Goal: Information Seeking & Learning: Find specific fact

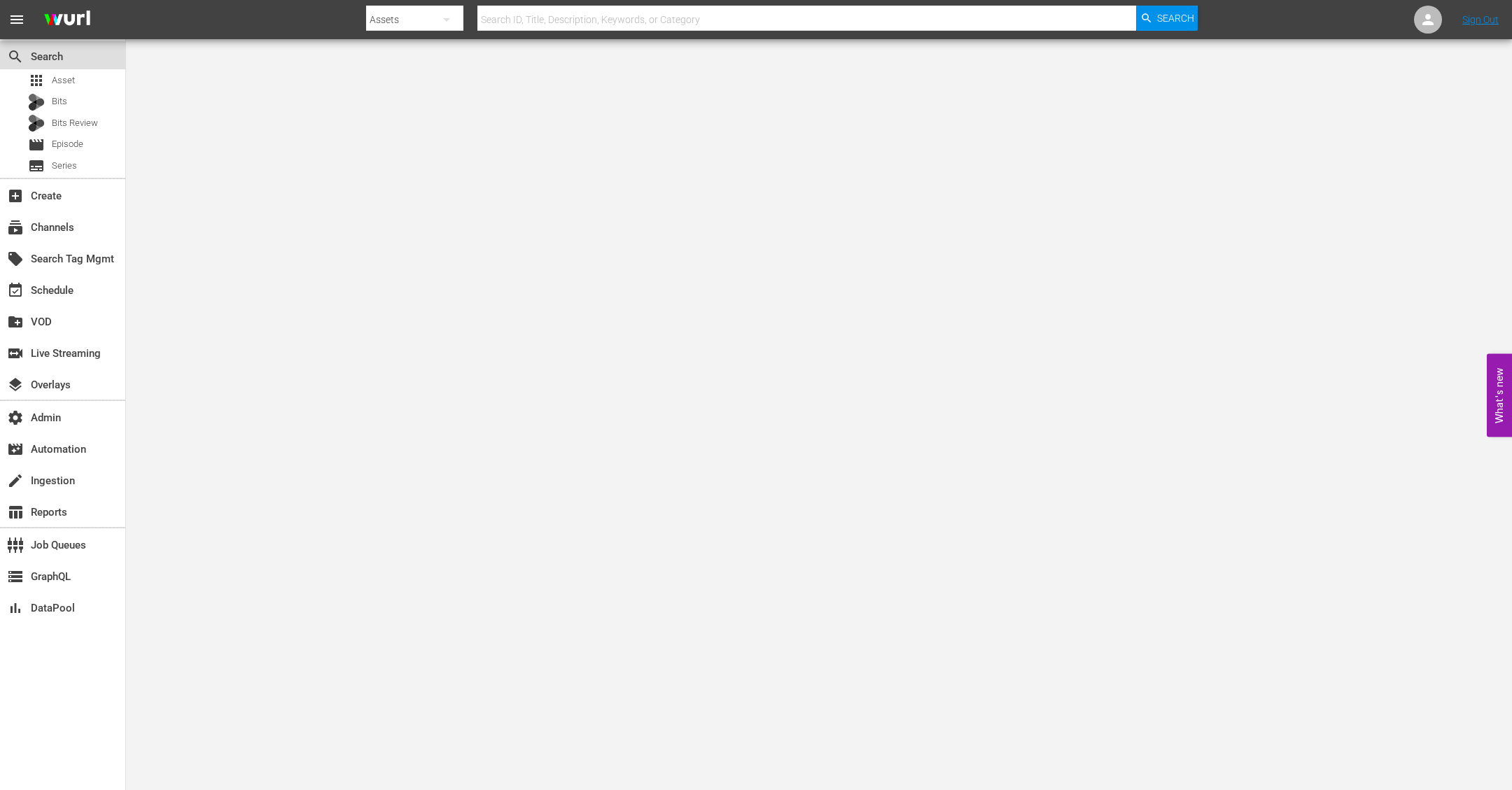
click at [75, 67] on div "search Search" at bounding box center [62, 55] width 125 height 28
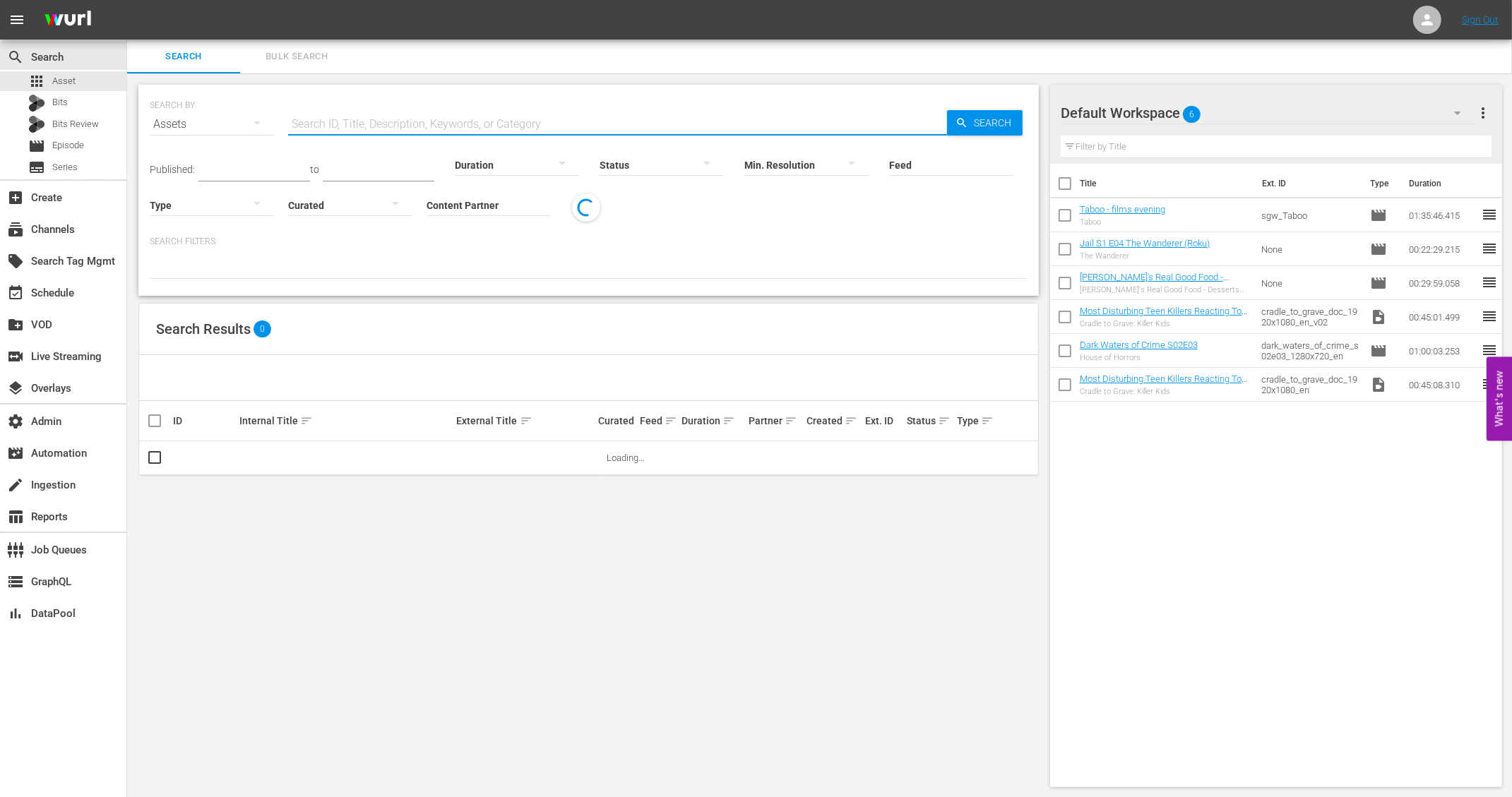
click at [408, 137] on input "text" at bounding box center [617, 124] width 659 height 34
paste input "Scottish girl flashes knife and axe in viral video: Here's what we know"
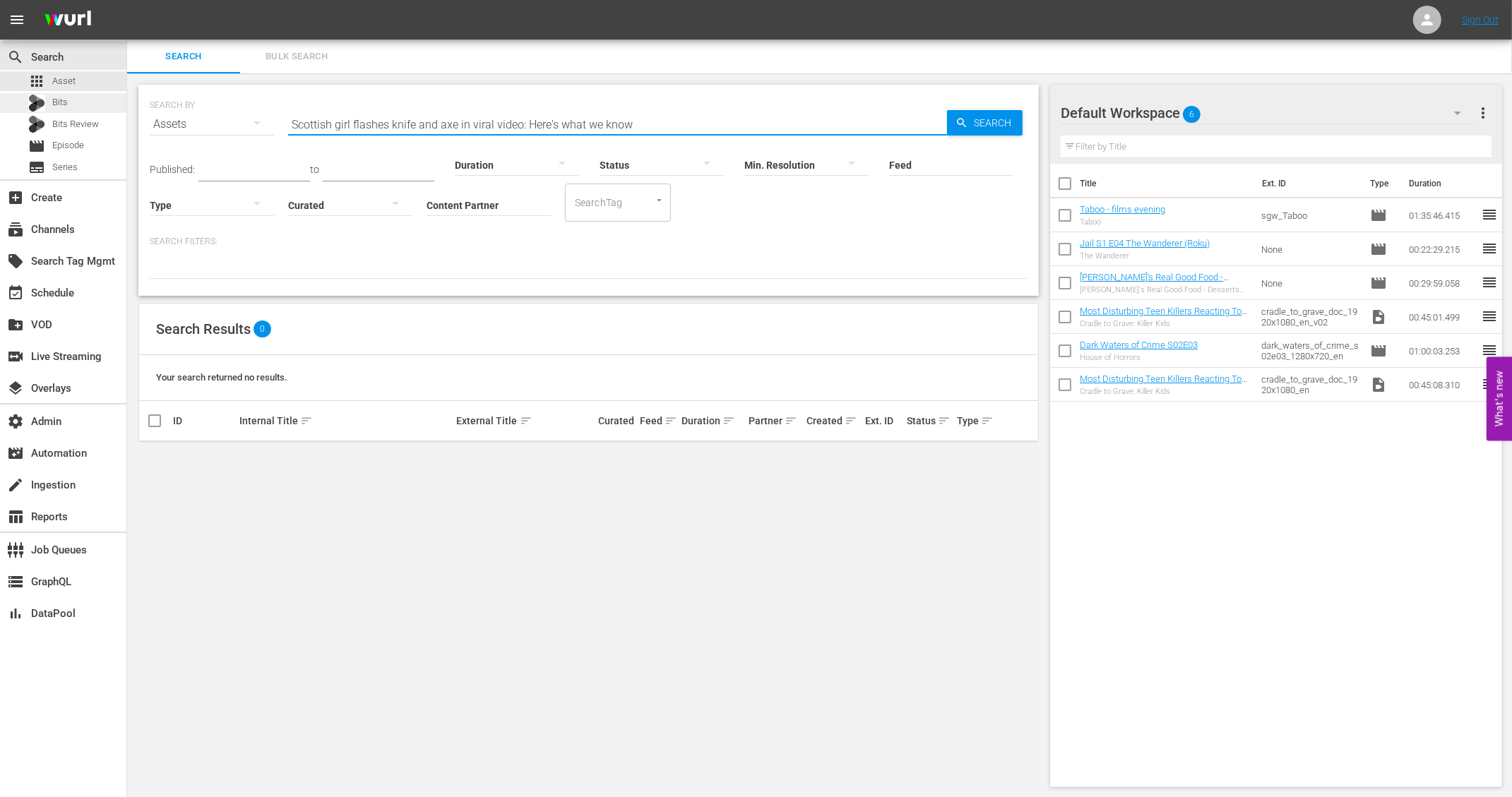
type input "Scottish girl flashes knife and axe in viral video: Here's what we know"
click at [74, 102] on div "Bits" at bounding box center [63, 103] width 127 height 20
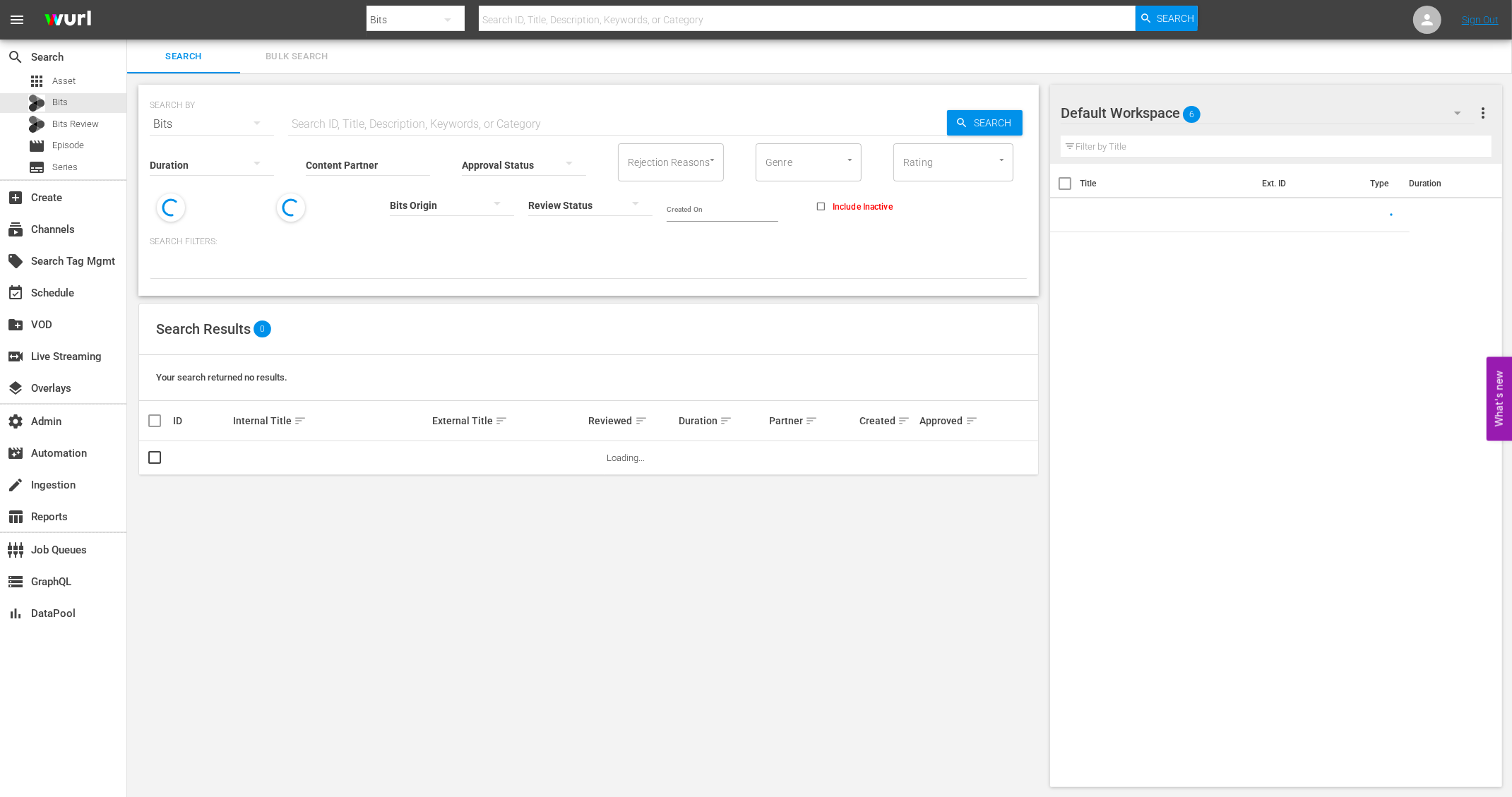
click at [370, 127] on input "text" at bounding box center [617, 124] width 659 height 34
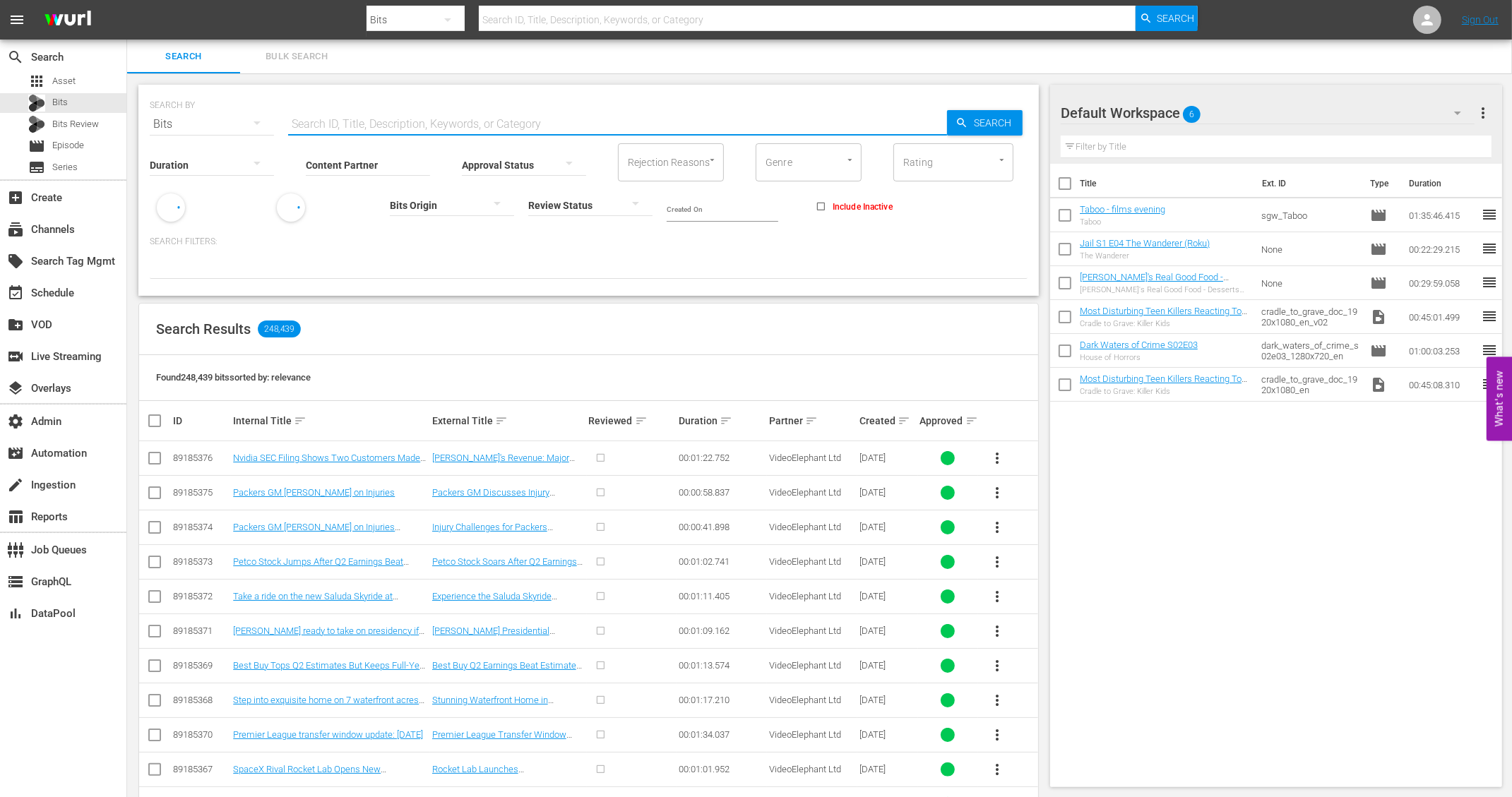
paste input "Scottish girl flashes knife and axe in viral video: Here's what we know"
type input "Scottish girl flashes knife and axe in viral video: Here's what we know"
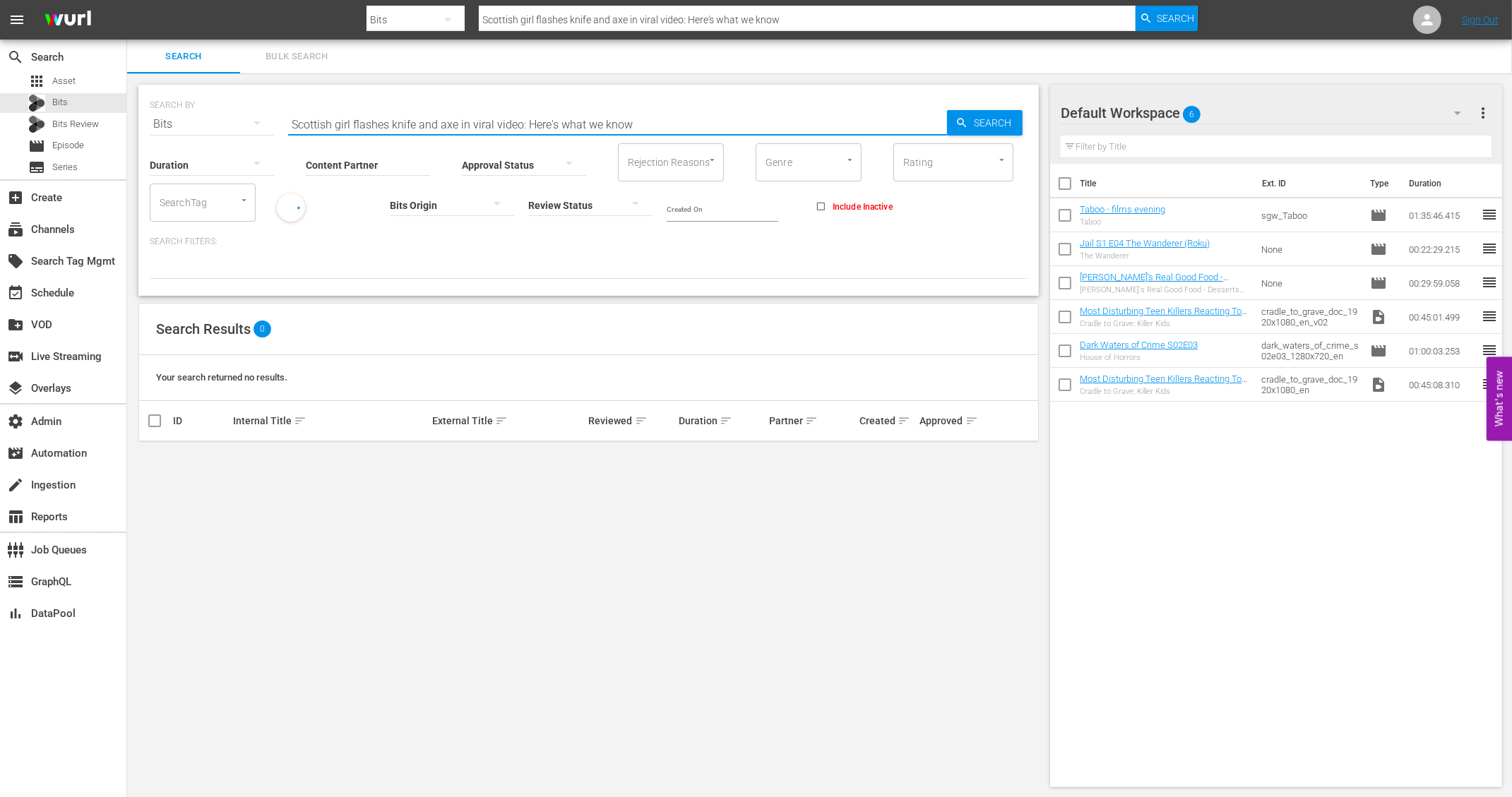
type input "Scottish girl flashes knife and axe in viral video: Here's what we know"
click at [292, 514] on div "SEARCH BY Search By Bits Search ID, Title, Description, Keywords, or Category […" at bounding box center [589, 436] width 923 height 725
click at [74, 118] on span "Bits Review" at bounding box center [75, 124] width 46 height 14
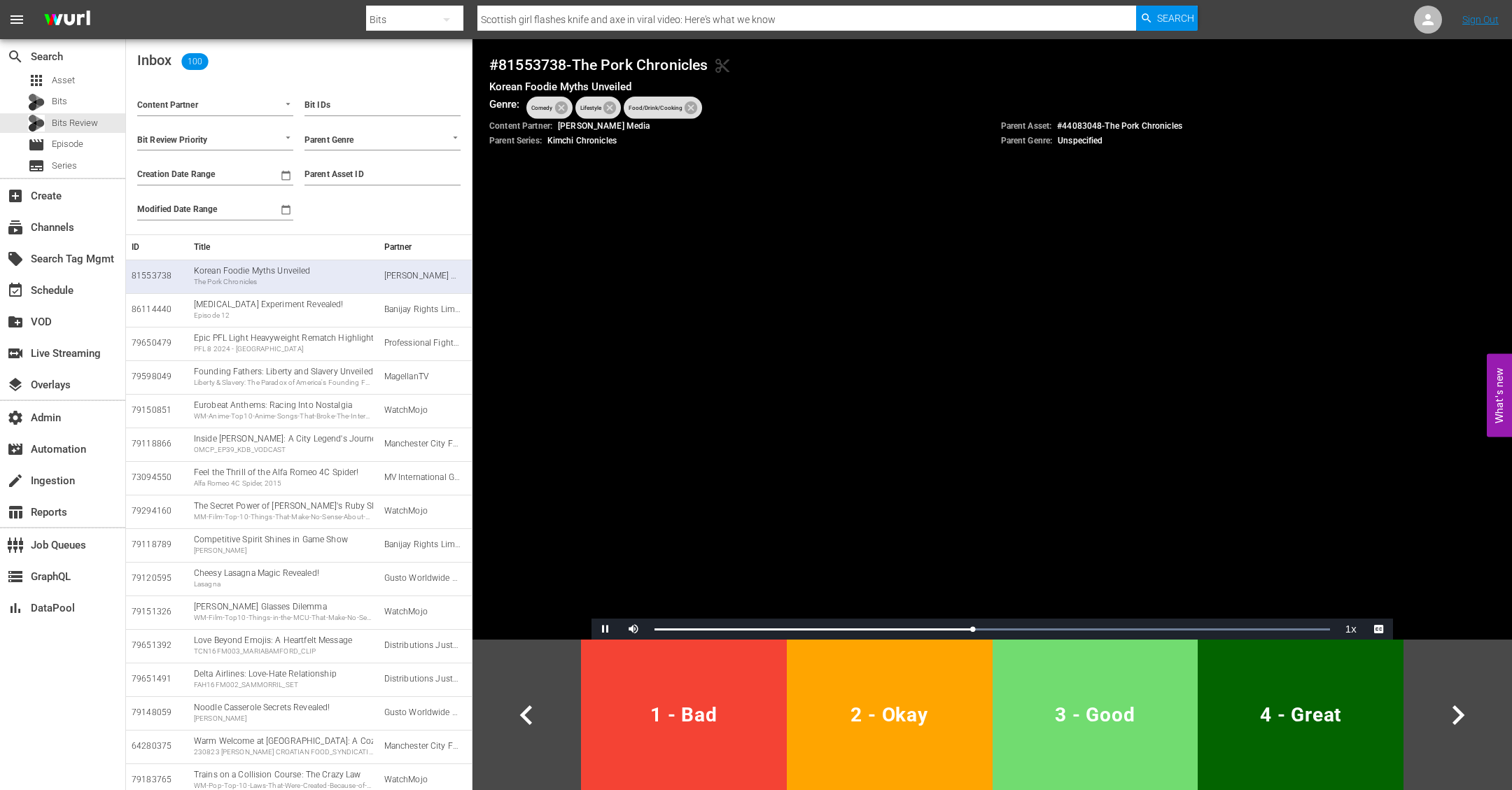
click at [1084, 715] on span "3 - Good" at bounding box center [1095, 715] width 194 height 34
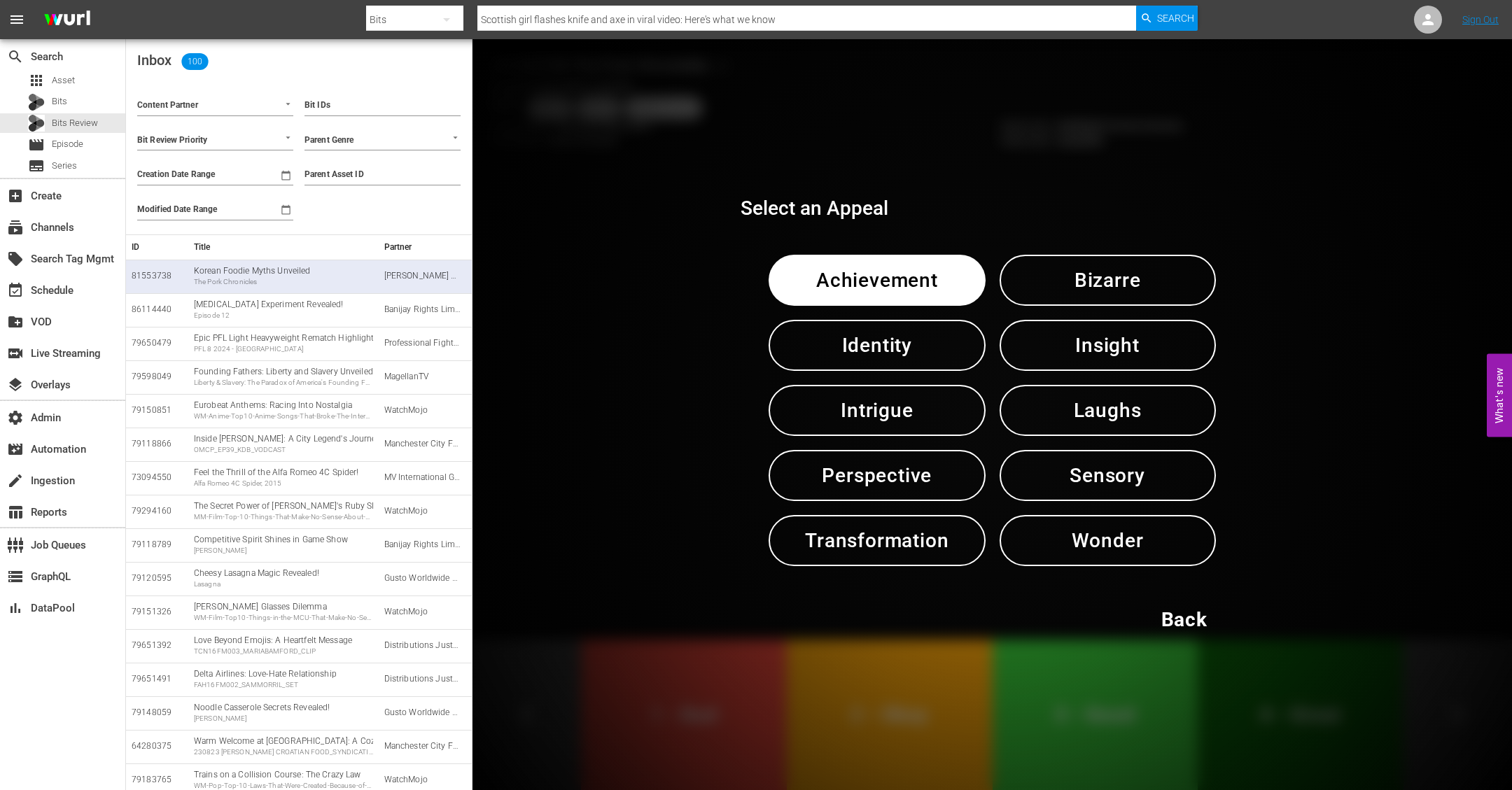
click at [1091, 479] on span "Sensory" at bounding box center [1108, 475] width 143 height 34
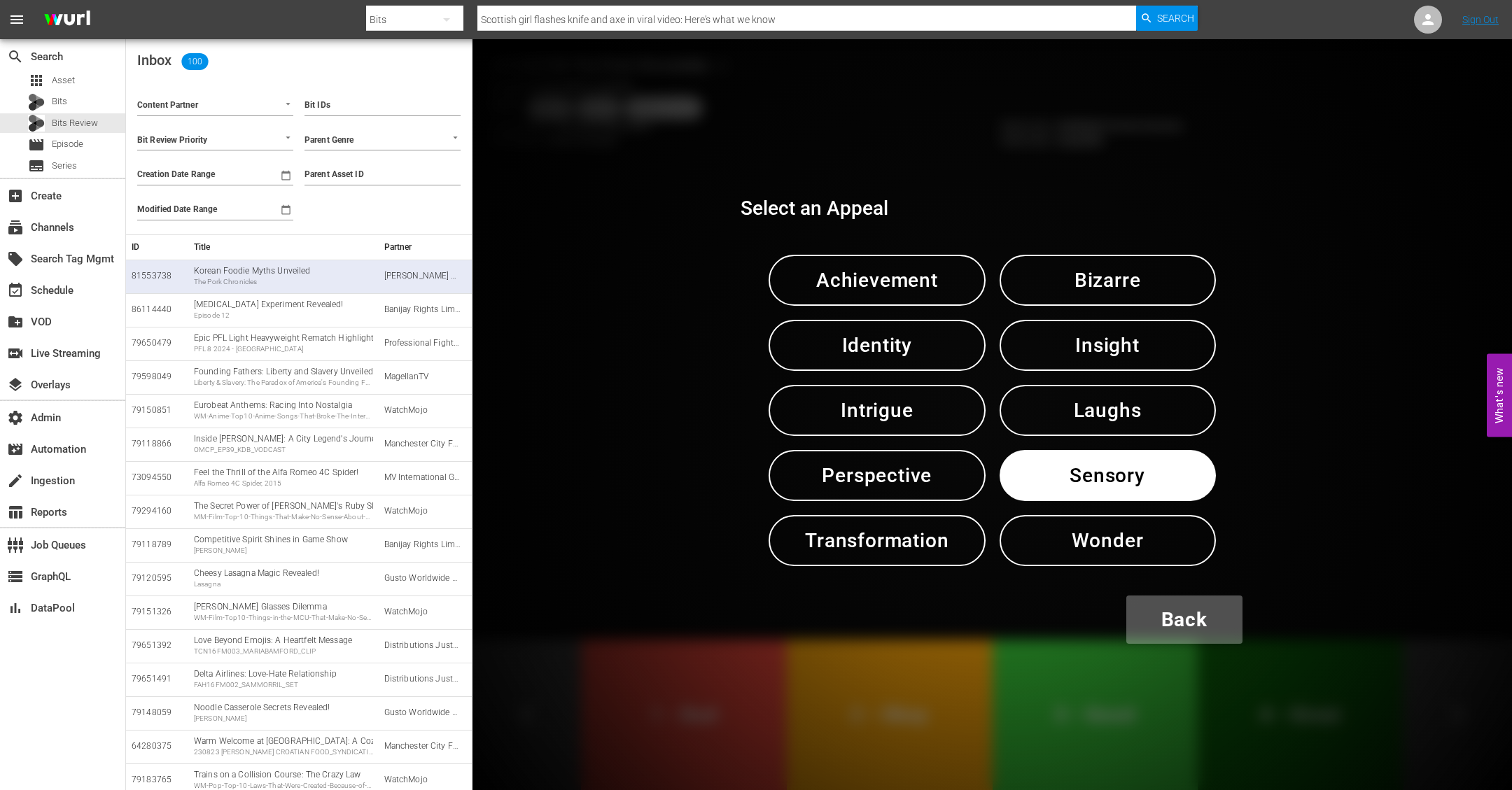
click at [1185, 624] on span "Back" at bounding box center [1184, 620] width 46 height 34
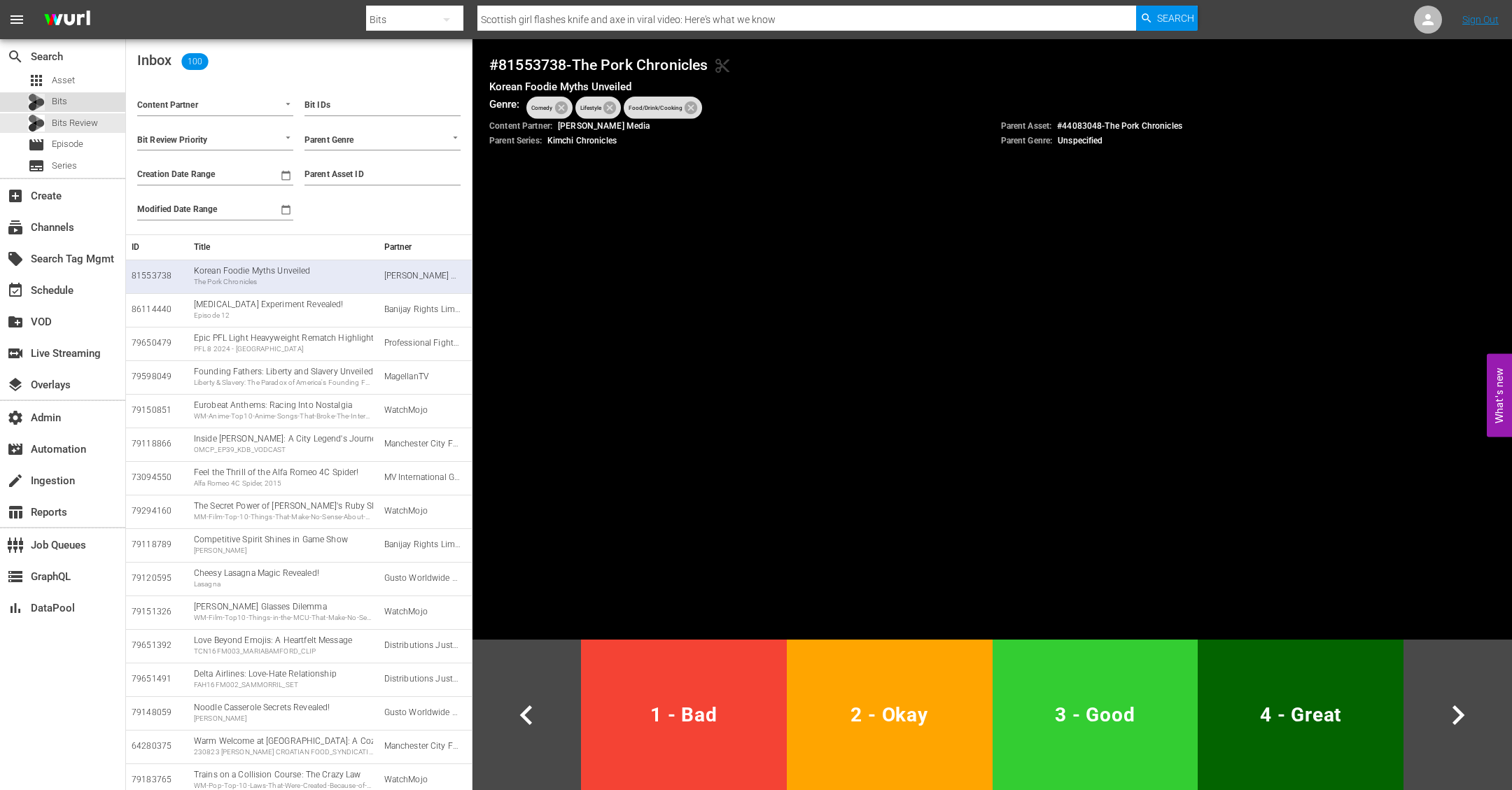
click at [70, 96] on div "Bits" at bounding box center [62, 102] width 125 height 20
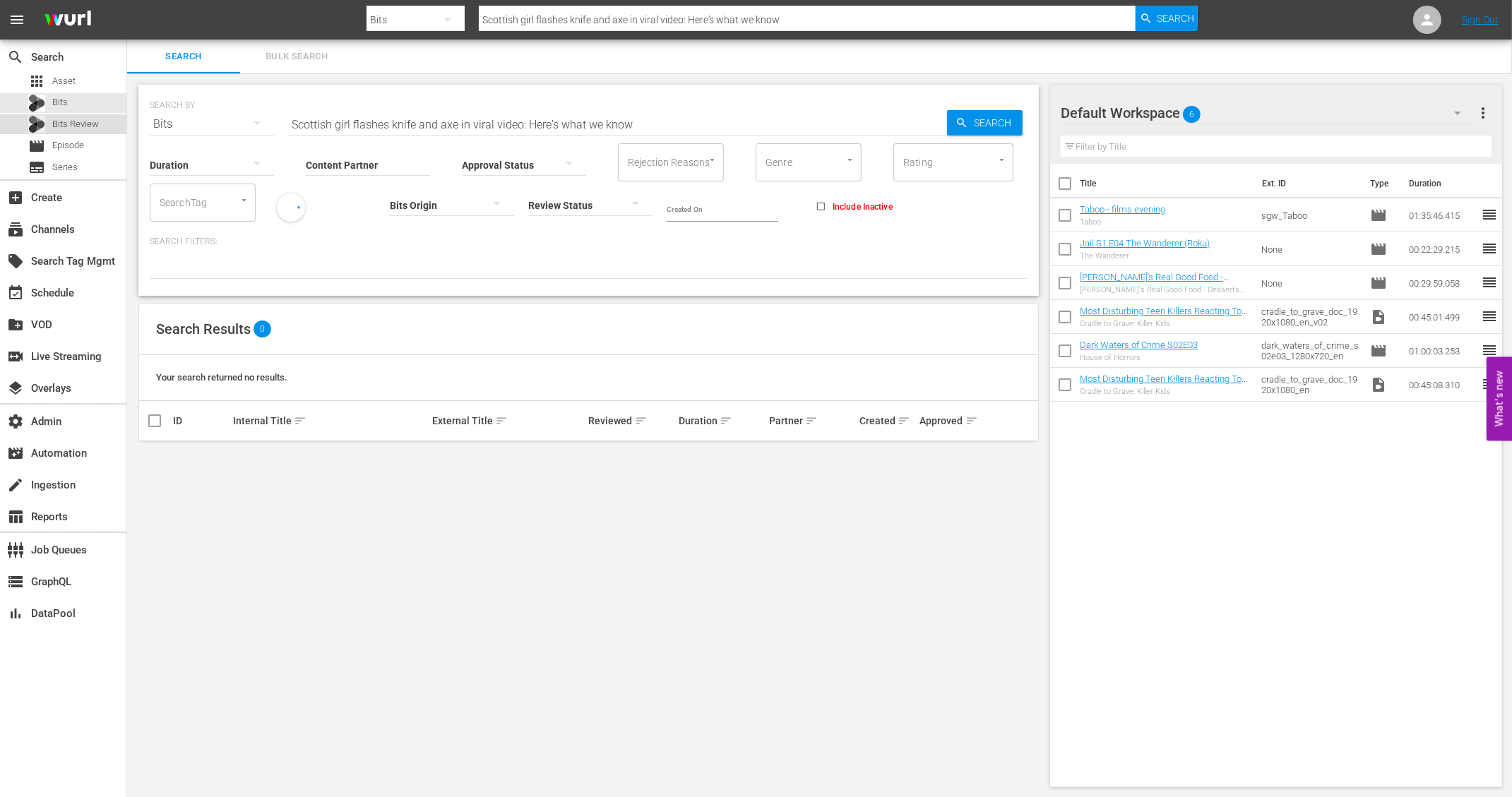
click at [79, 123] on span "Bits Review" at bounding box center [75, 124] width 46 height 14
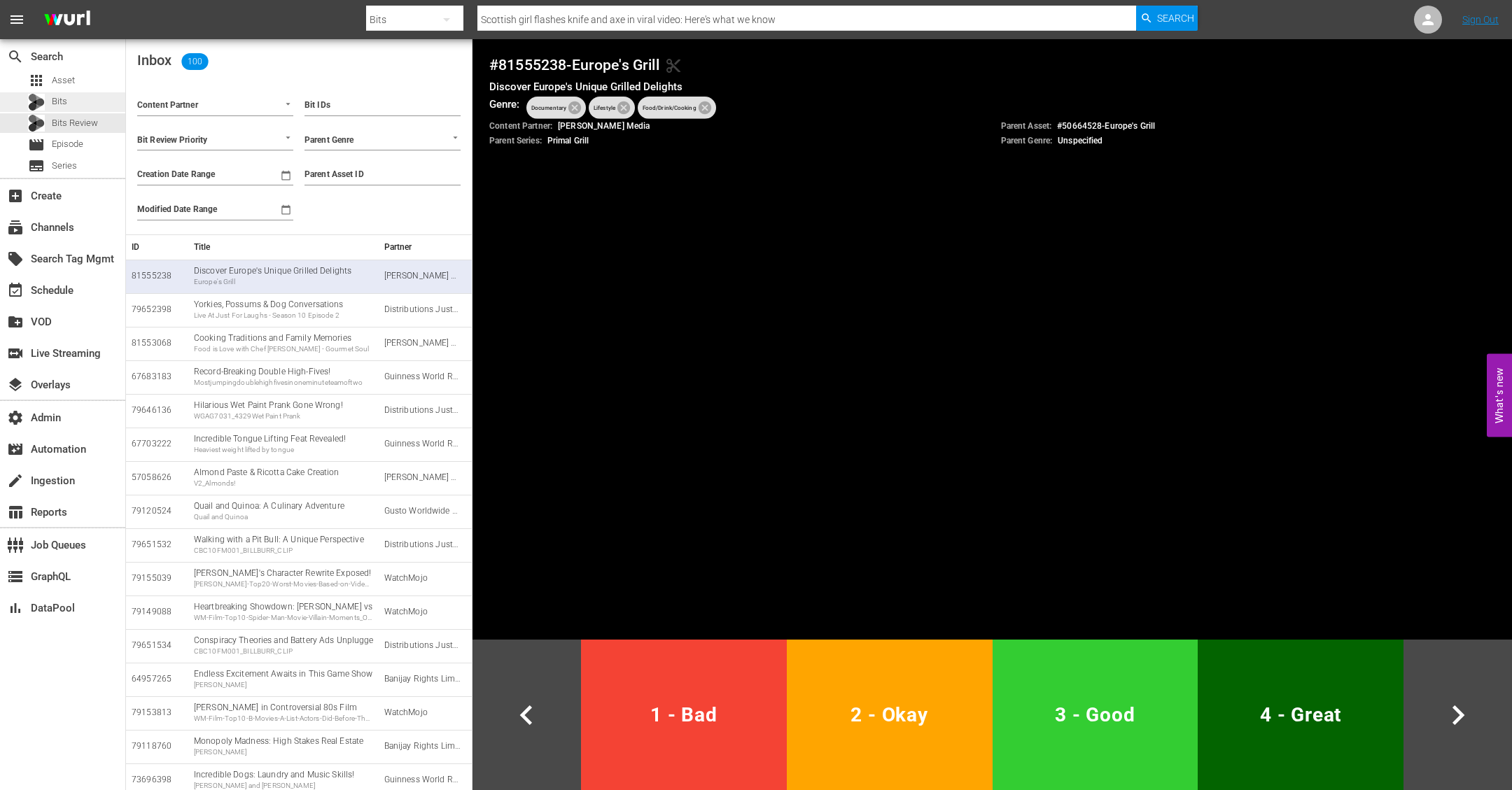
click at [67, 96] on div "Bits" at bounding box center [62, 102] width 125 height 20
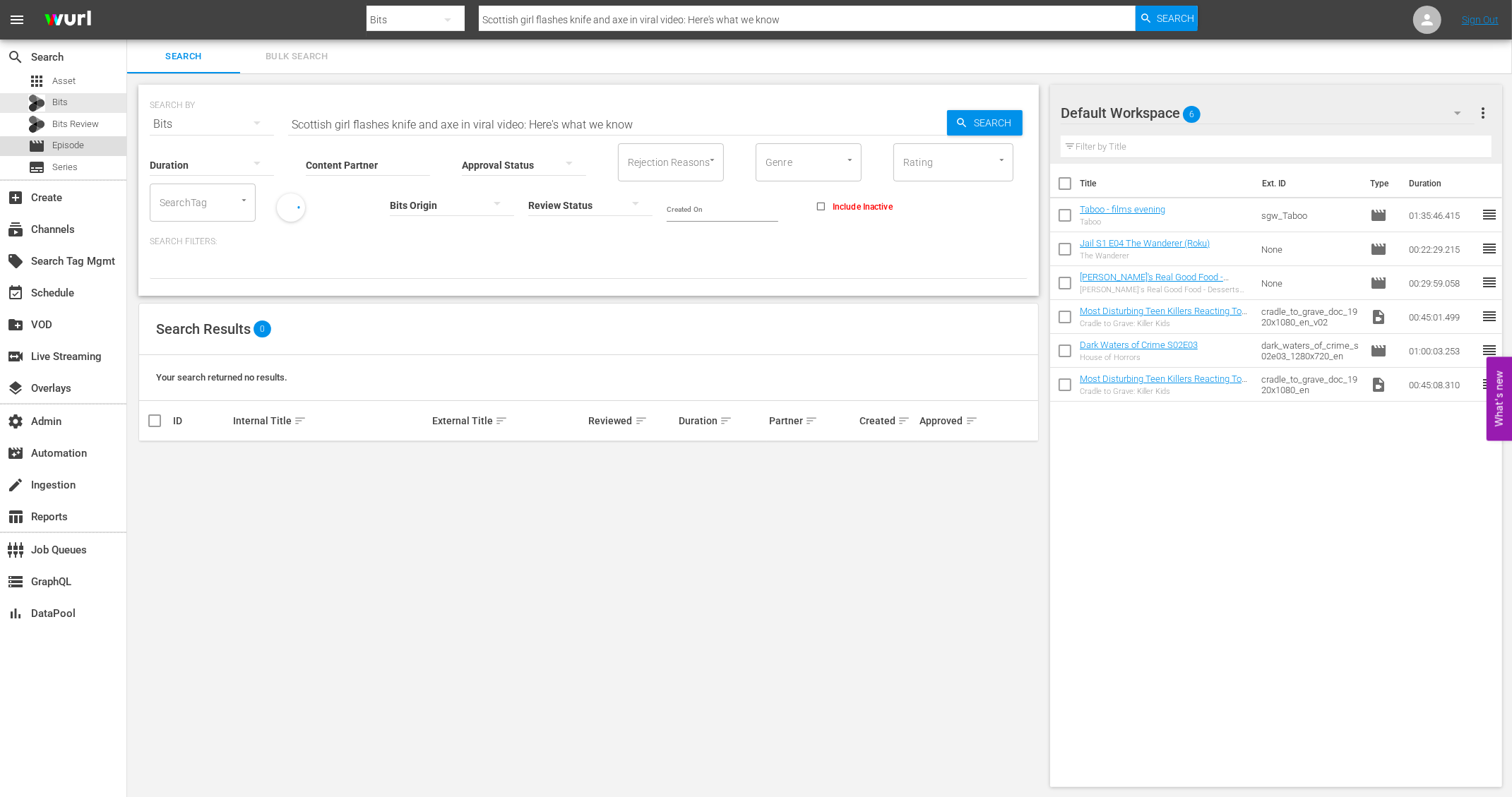
click at [99, 150] on div "movie Episode" at bounding box center [63, 146] width 127 height 20
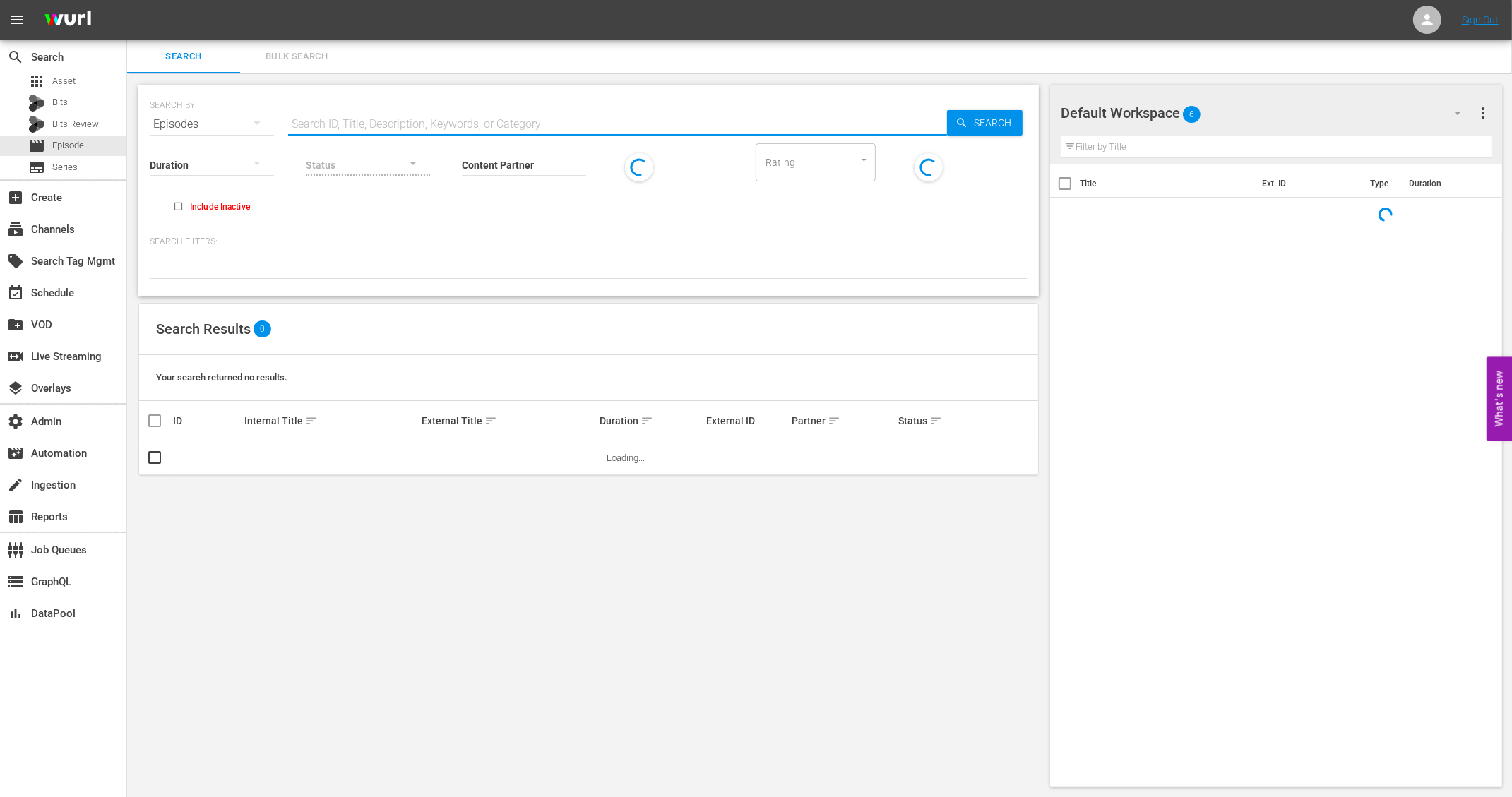
click at [342, 118] on input "text" at bounding box center [617, 124] width 659 height 34
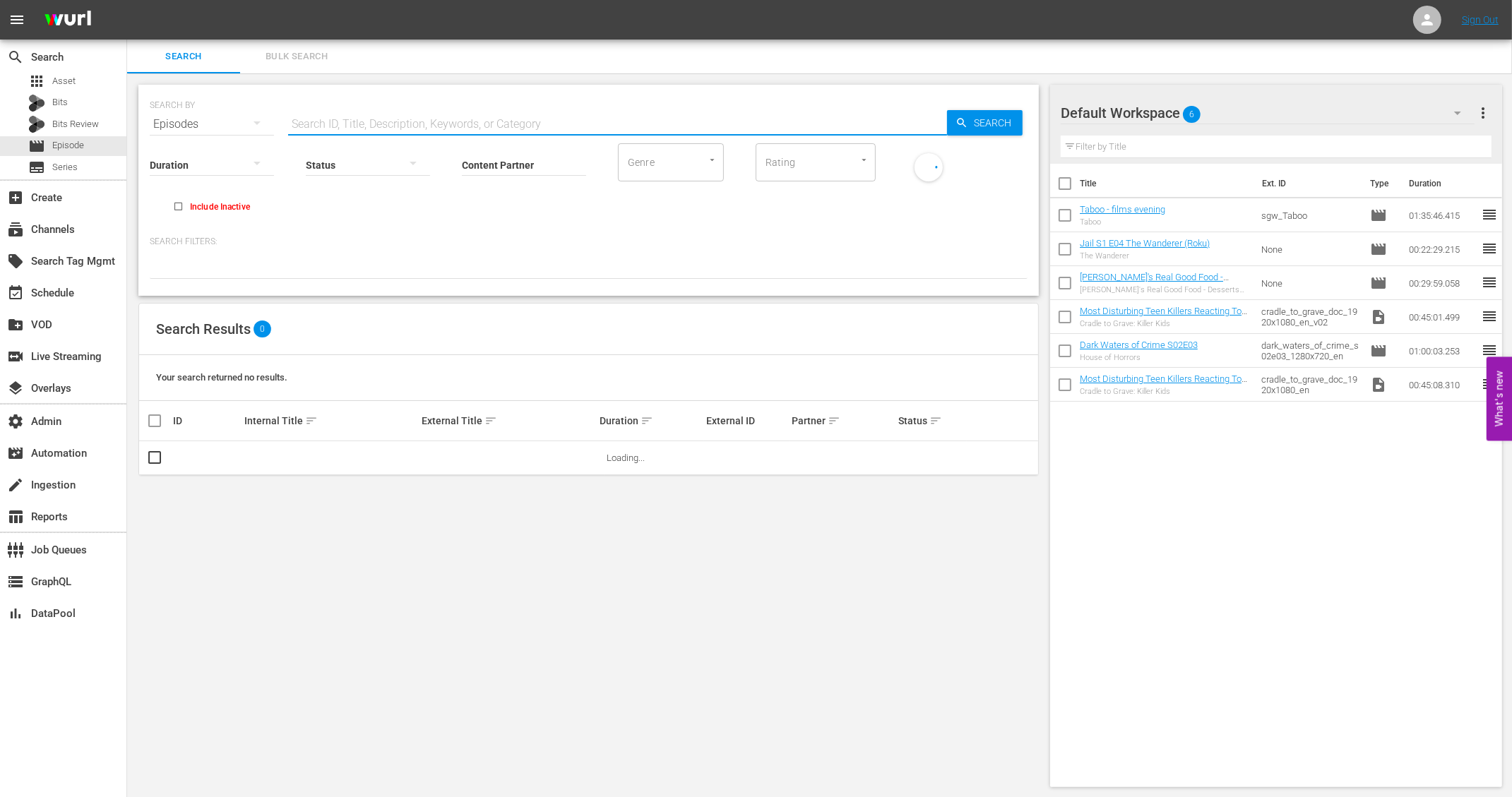
paste input "Scottish girl flashes knife and axe in viral video: Here's what we know"
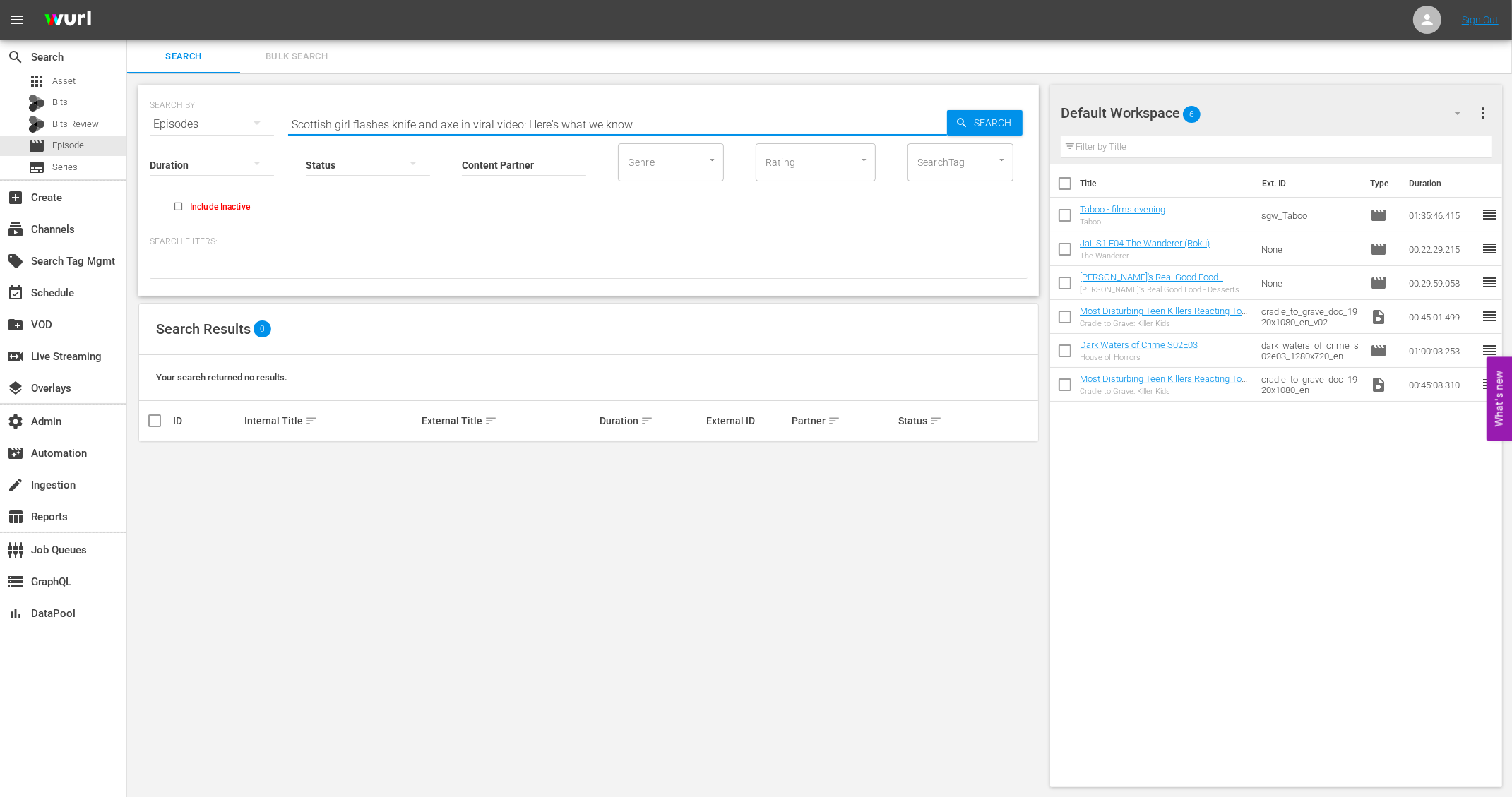
type input "Scottish girl flashes knife and axe in viral video: Here's what we know"
